Goal: Information Seeking & Learning: Learn about a topic

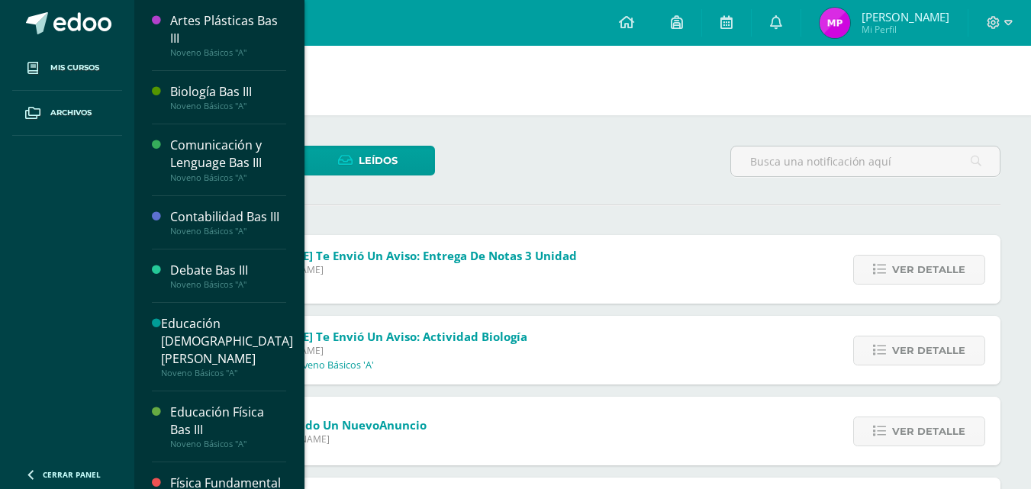
scroll to position [2849, 0]
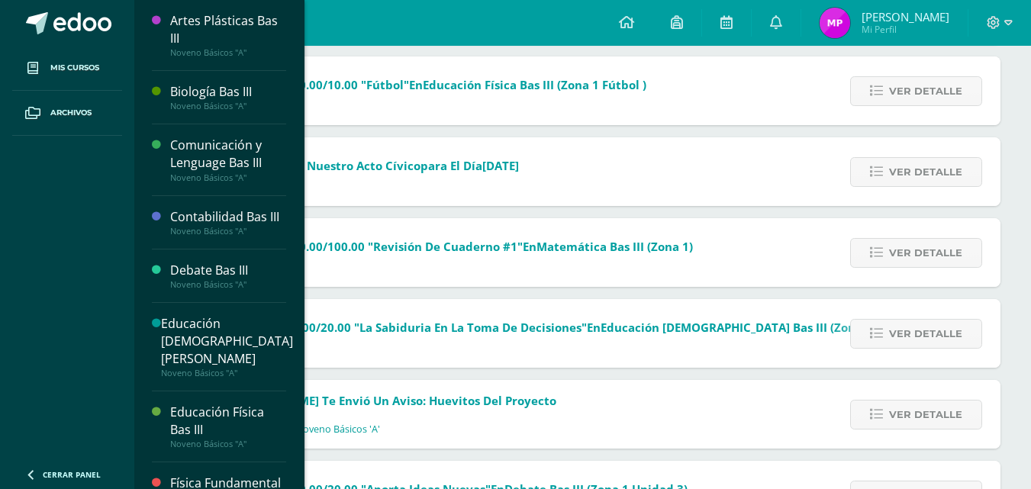
click at [60, 73] on span "Mis cursos" at bounding box center [74, 68] width 49 height 12
drag, startPoint x: 0, startPoint y: 0, endPoint x: 60, endPoint y: 73, distance: 94.3
click at [60, 73] on span "Mis cursos" at bounding box center [74, 68] width 49 height 12
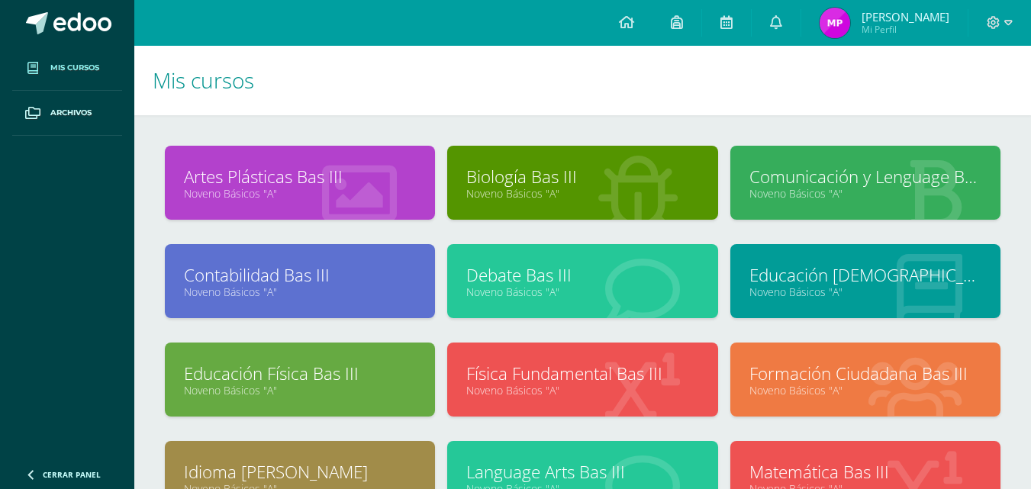
scroll to position [92, 0]
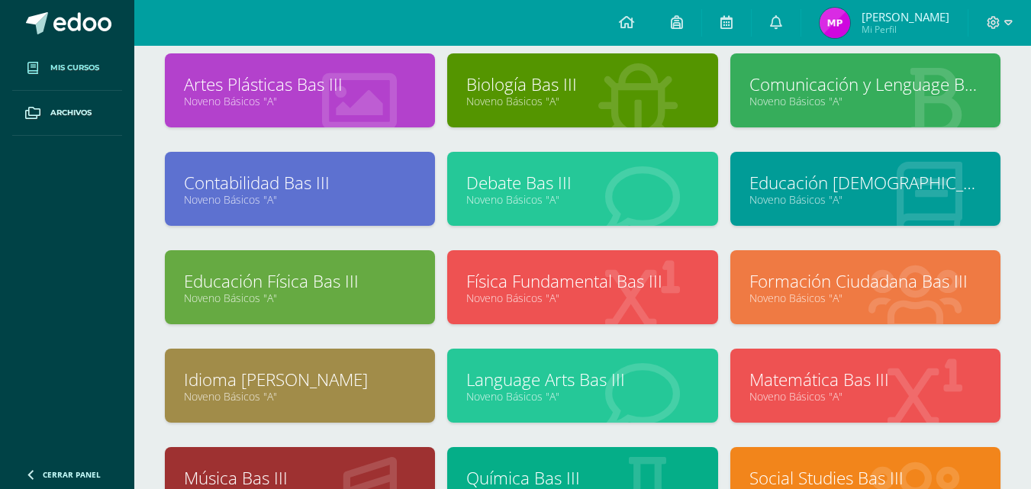
click at [601, 104] on link "Noveno Básicos "A"" at bounding box center [582, 101] width 232 height 15
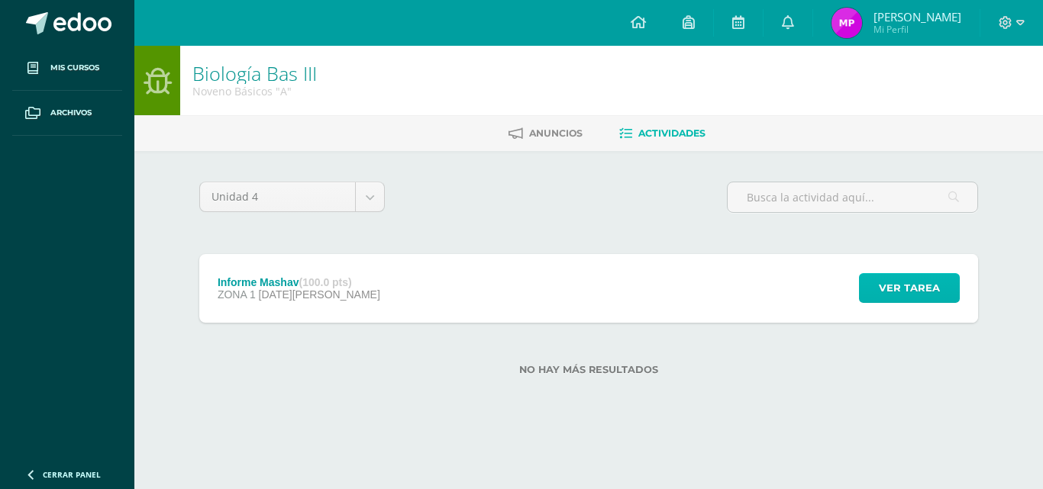
click at [878, 287] on button "Ver tarea" at bounding box center [909, 288] width 101 height 30
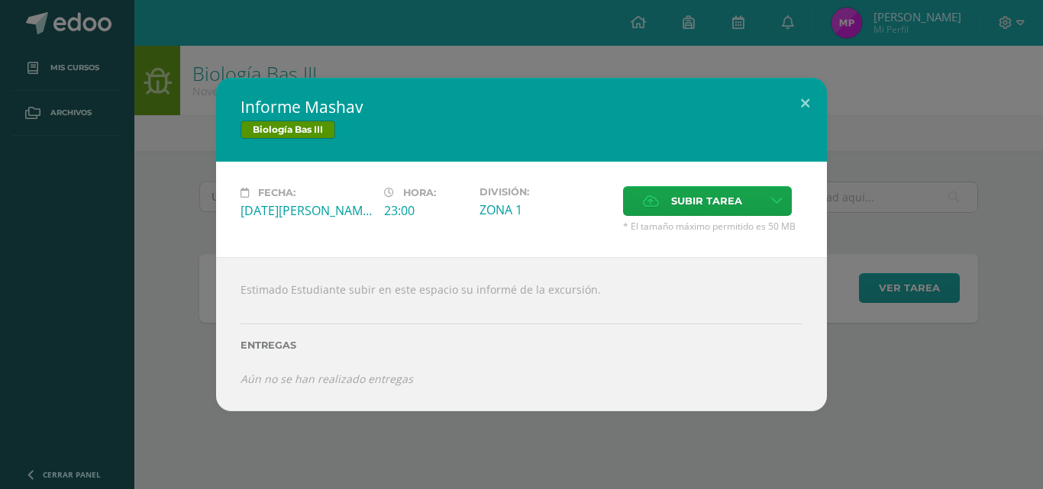
click at [463, 453] on div "Informe Mashav Biología Bas III Fecha: Miércoles 13 de Agosto Hora: 23:00 Divis…" at bounding box center [521, 244] width 1043 height 489
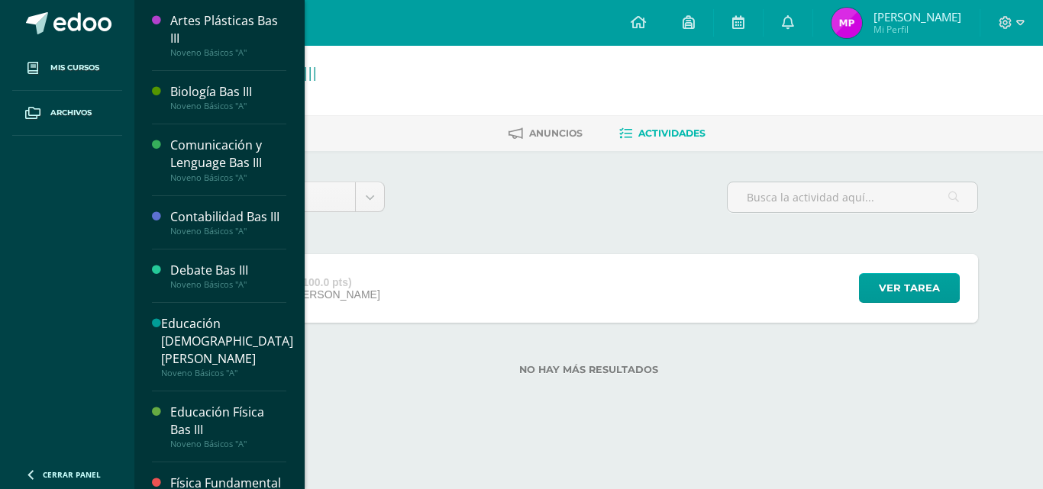
click at [204, 143] on div "Comunicación y Lenguage Bas III" at bounding box center [228, 154] width 116 height 35
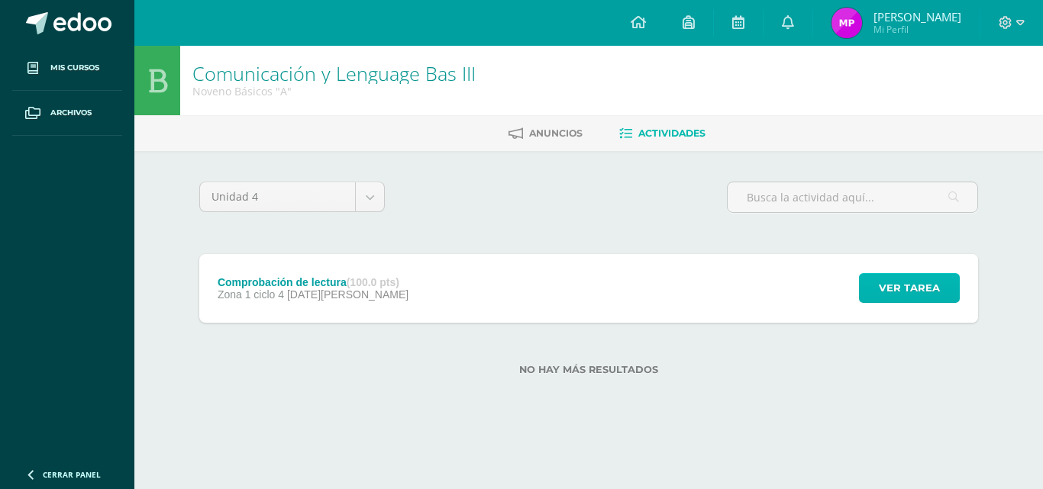
click at [928, 280] on span "Ver tarea" at bounding box center [909, 288] width 61 height 28
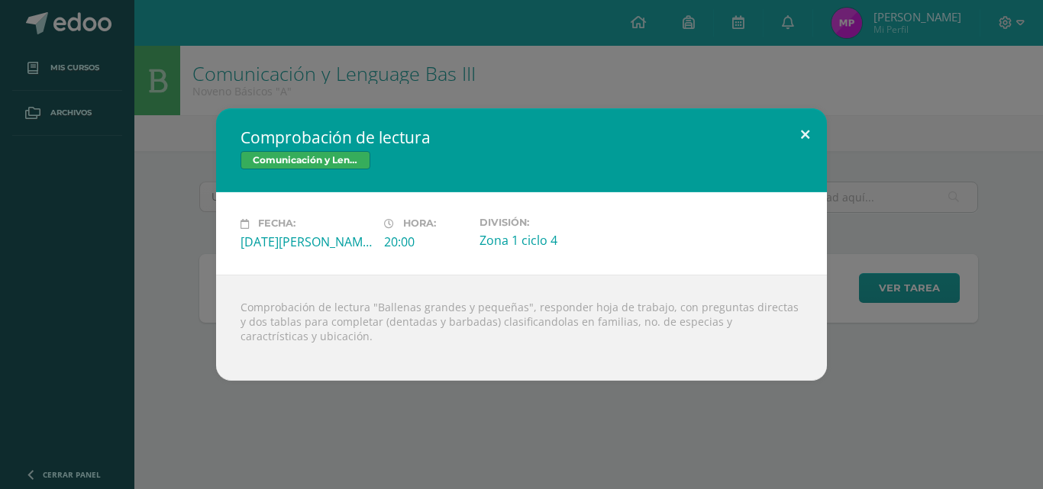
click at [801, 131] on button at bounding box center [805, 134] width 44 height 52
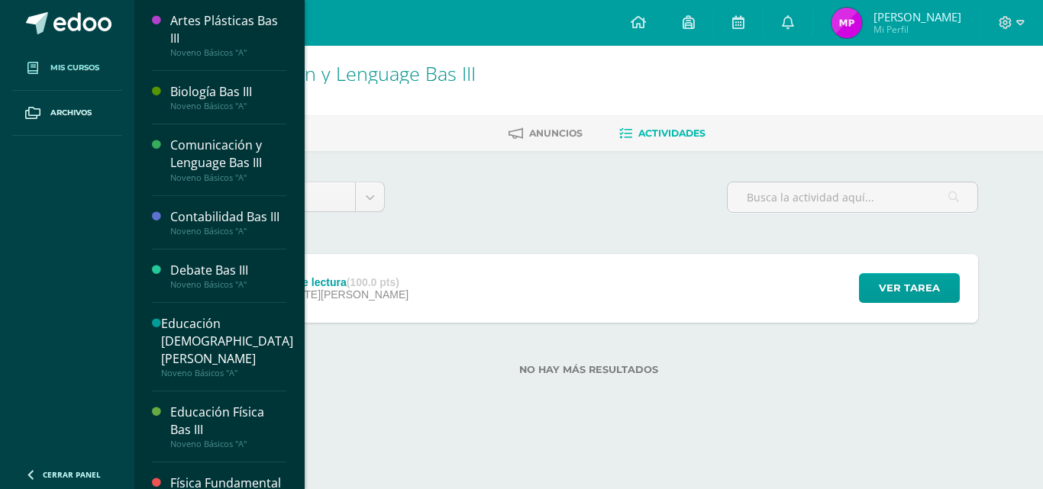
click at [45, 75] on span at bounding box center [32, 67] width 27 height 27
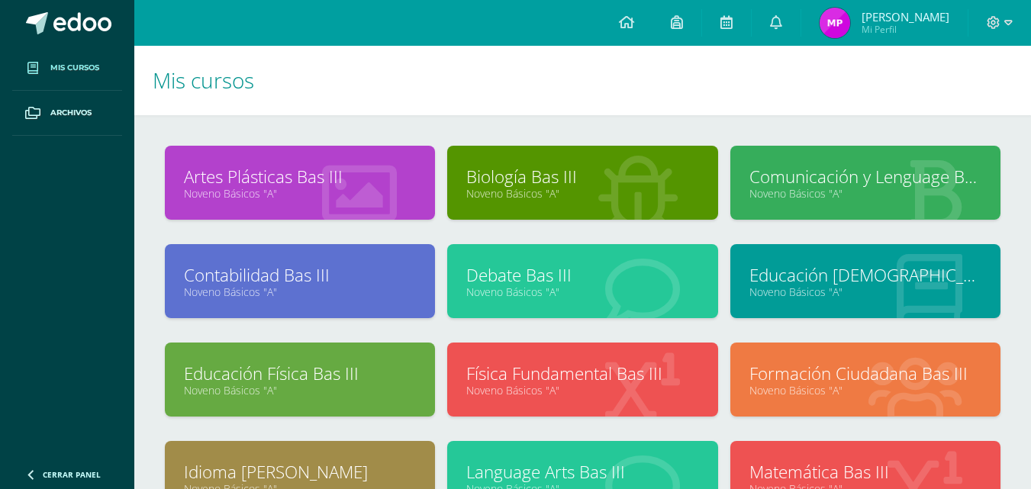
click at [325, 279] on link "Contabilidad Bas III" at bounding box center [300, 275] width 232 height 24
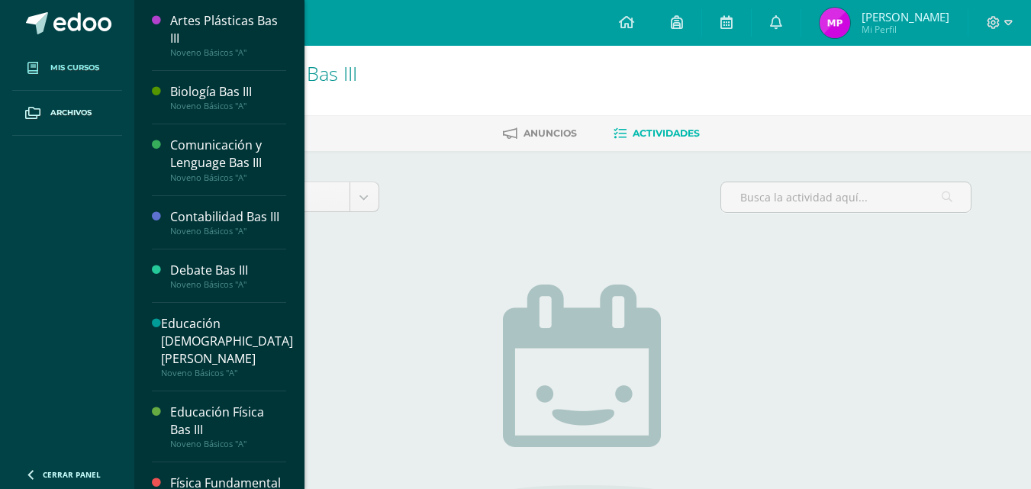
click at [105, 82] on link "Mis cursos" at bounding box center [67, 68] width 110 height 45
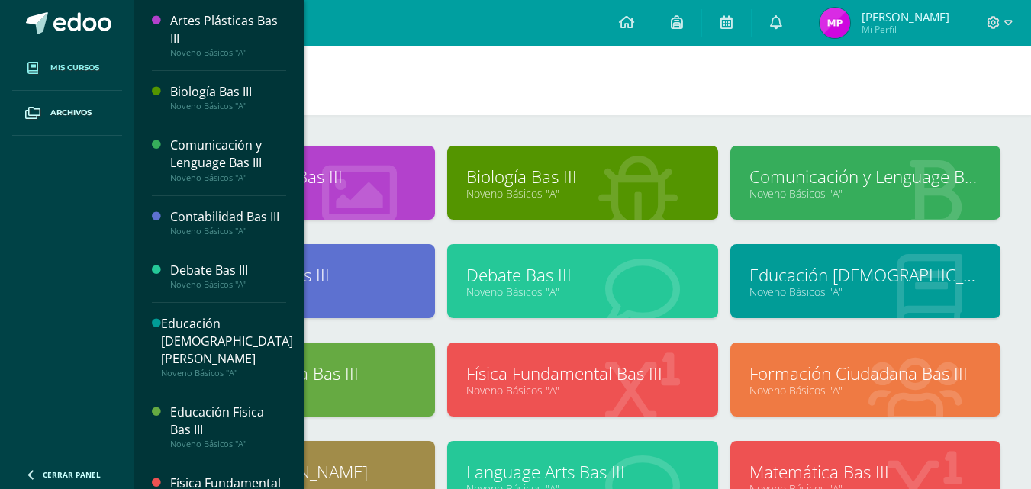
click at [419, 385] on div at bounding box center [397, 381] width 76 height 102
click at [398, 67] on h1 "Mis cursos" at bounding box center [583, 80] width 860 height 69
click at [104, 29] on span at bounding box center [82, 23] width 58 height 23
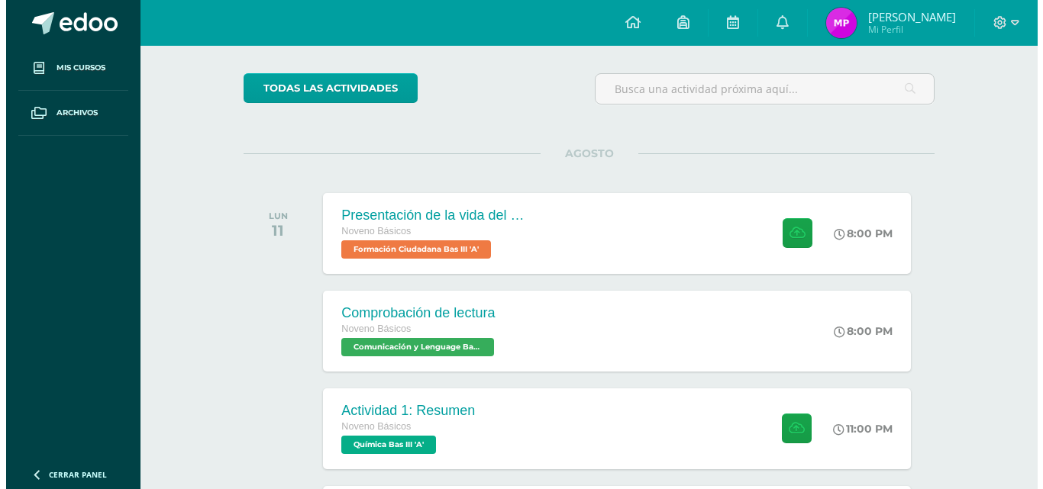
scroll to position [160, 0]
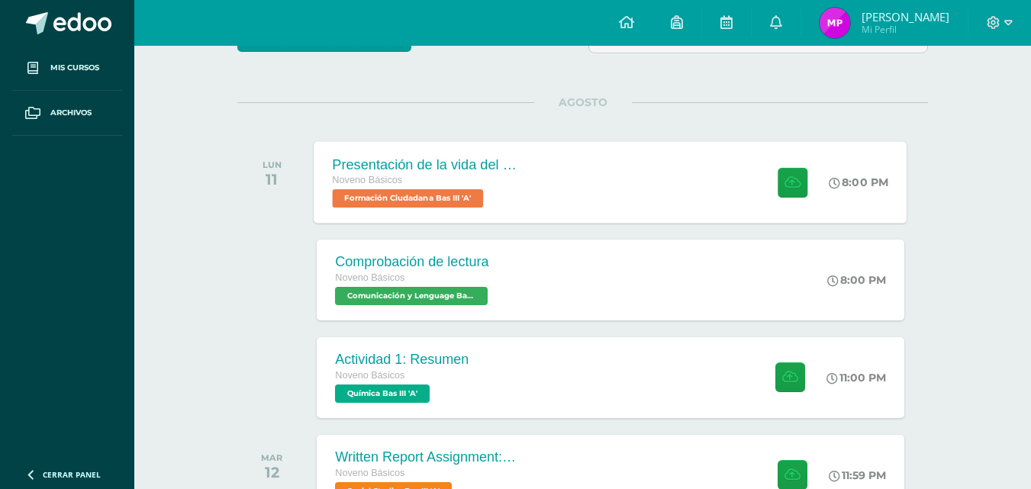
click at [636, 177] on div "Presentación de la vida del General [PERSON_NAME]. Noveno Básicos Formación Ciu…" at bounding box center [610, 182] width 593 height 82
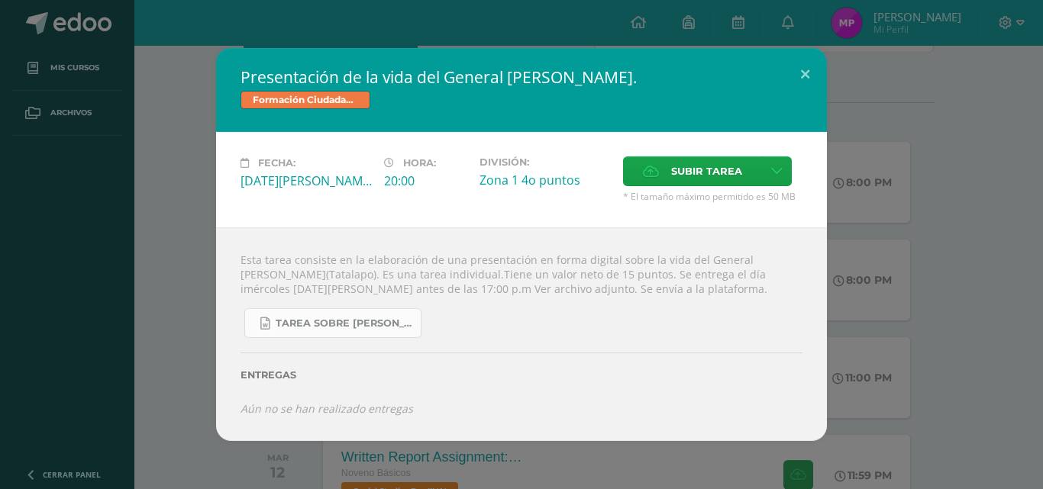
click at [323, 330] on link "Tarea sobre [PERSON_NAME], Tala lapo 3 básico Formación..docx" at bounding box center [332, 323] width 177 height 30
